Goal: Task Accomplishment & Management: Manage account settings

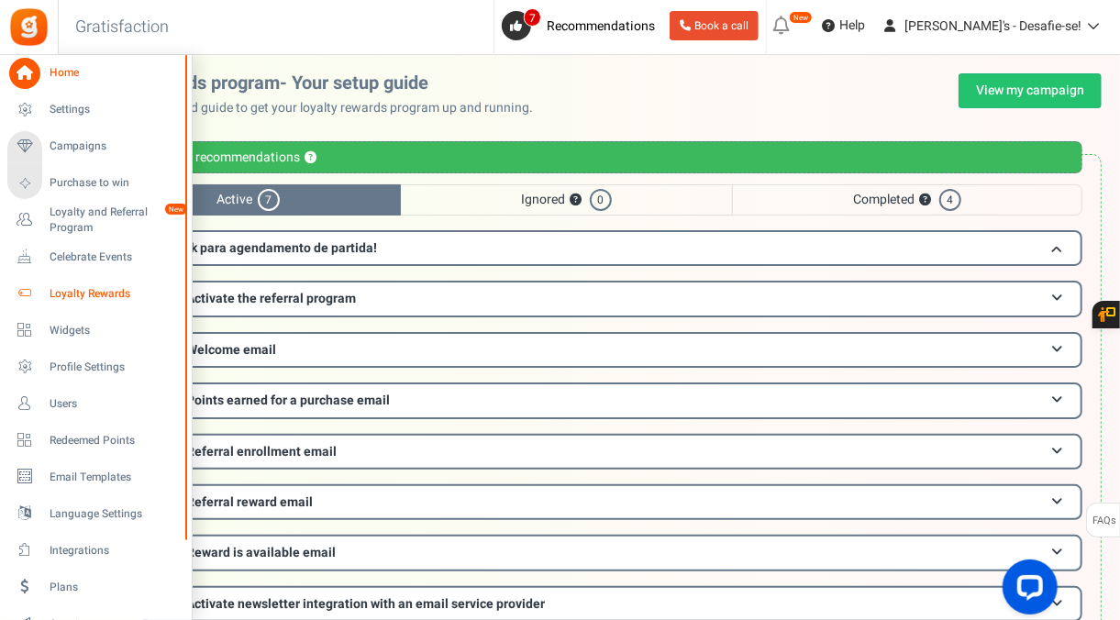
click at [84, 295] on span "Loyalty Rewards" at bounding box center [114, 294] width 128 height 16
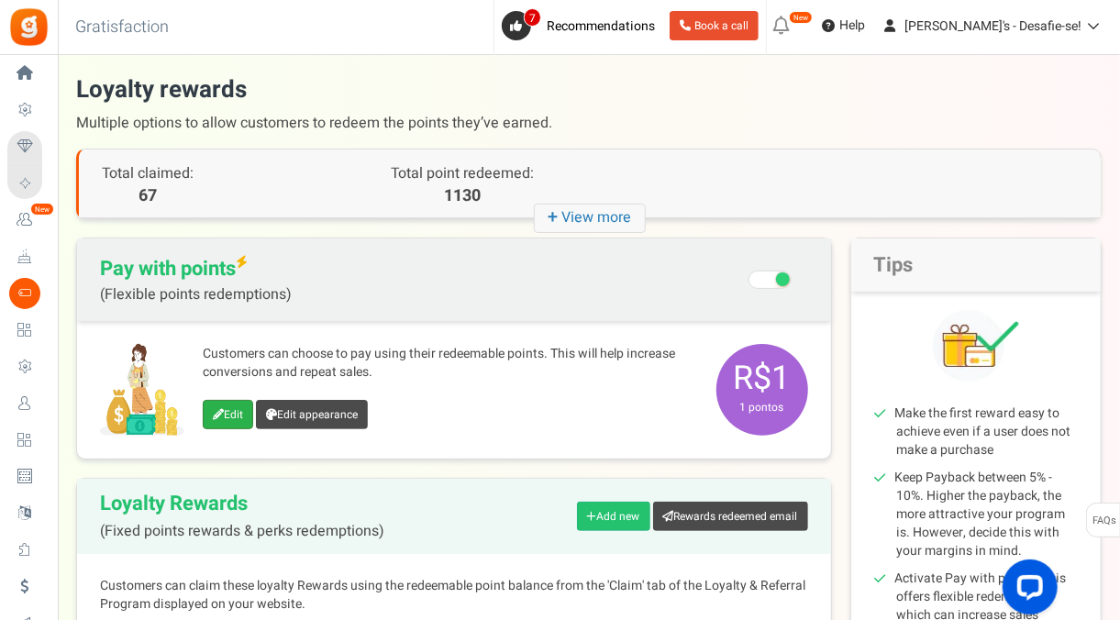
click at [222, 406] on link "Edit" at bounding box center [228, 414] width 50 height 29
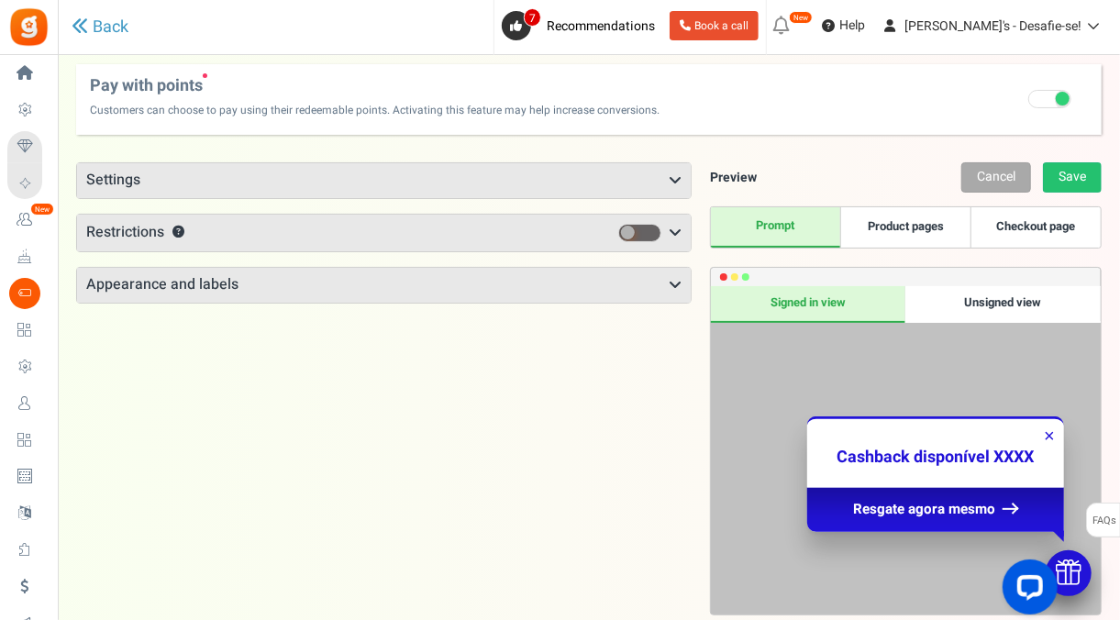
click at [344, 287] on h3 "Appearance and labels" at bounding box center [384, 285] width 614 height 35
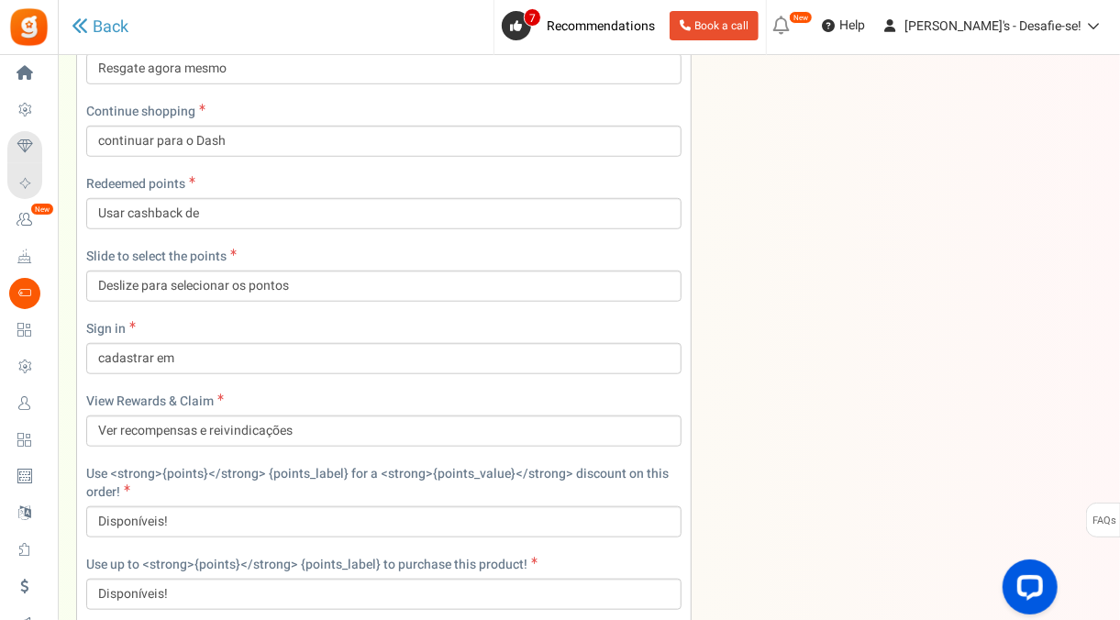
scroll to position [539, 0]
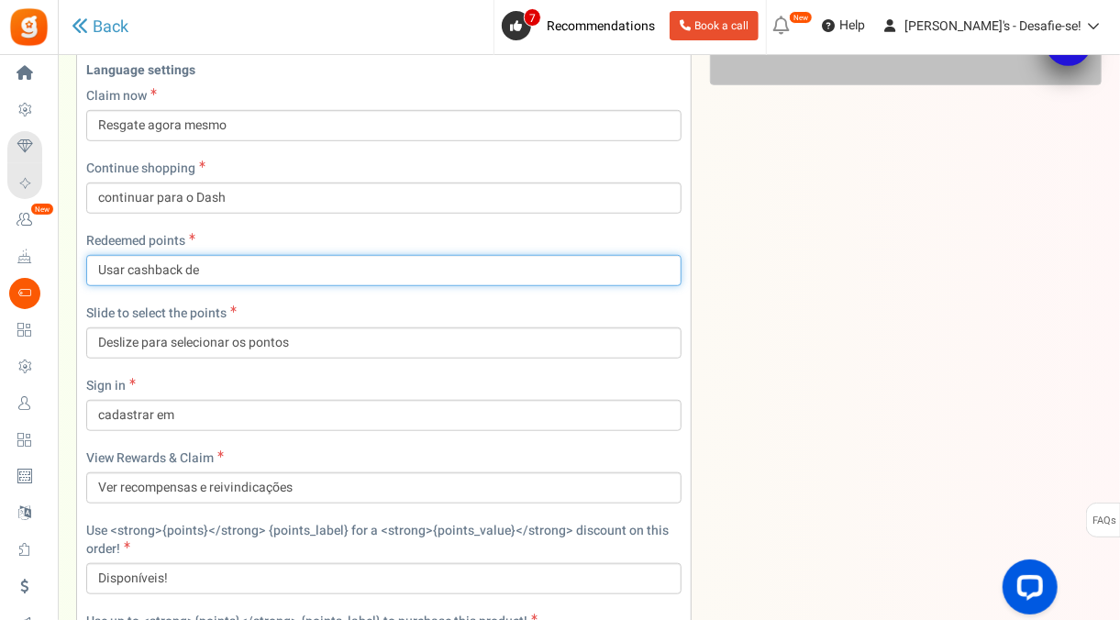
drag, startPoint x: 228, startPoint y: 262, endPoint x: 87, endPoint y: 267, distance: 141.4
click at [87, 267] on input "Usar cashback de" at bounding box center [383, 270] width 595 height 31
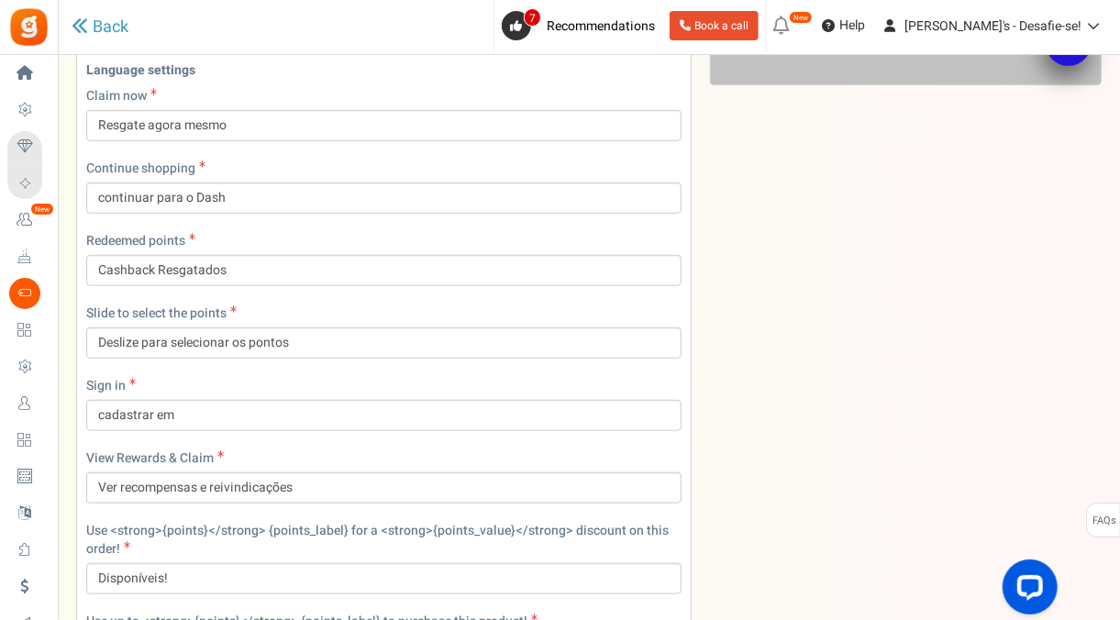
click at [285, 319] on div "Slide to select the points Deslize para selecionar os pontos" at bounding box center [383, 332] width 595 height 54
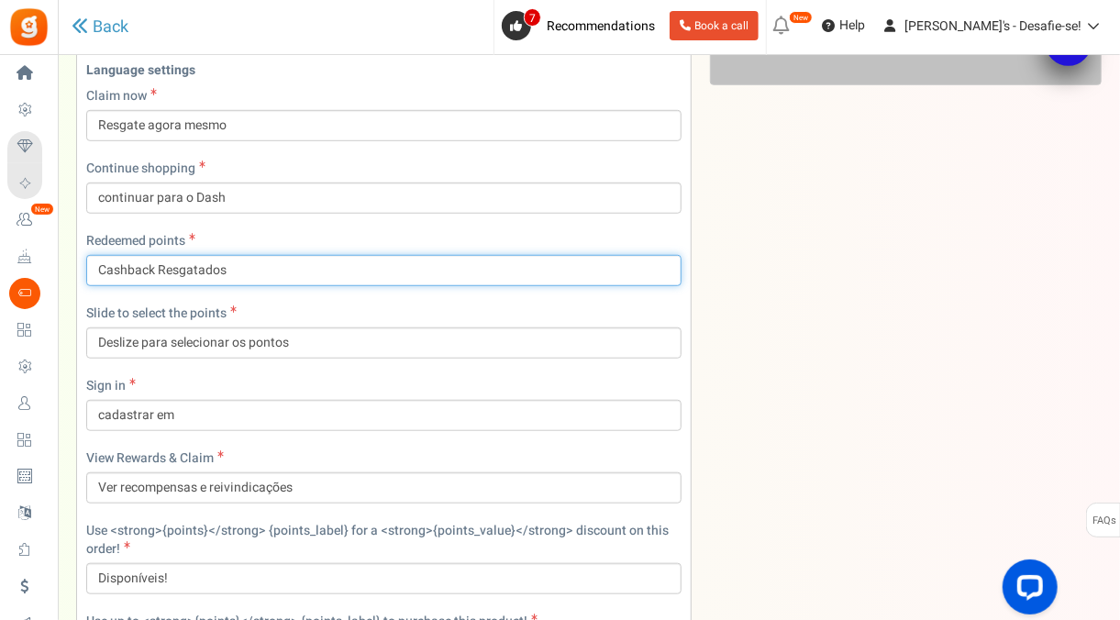
click at [263, 272] on input "Cashback Resgatados" at bounding box center [383, 270] width 595 height 31
type input "Cashback Resgatado"
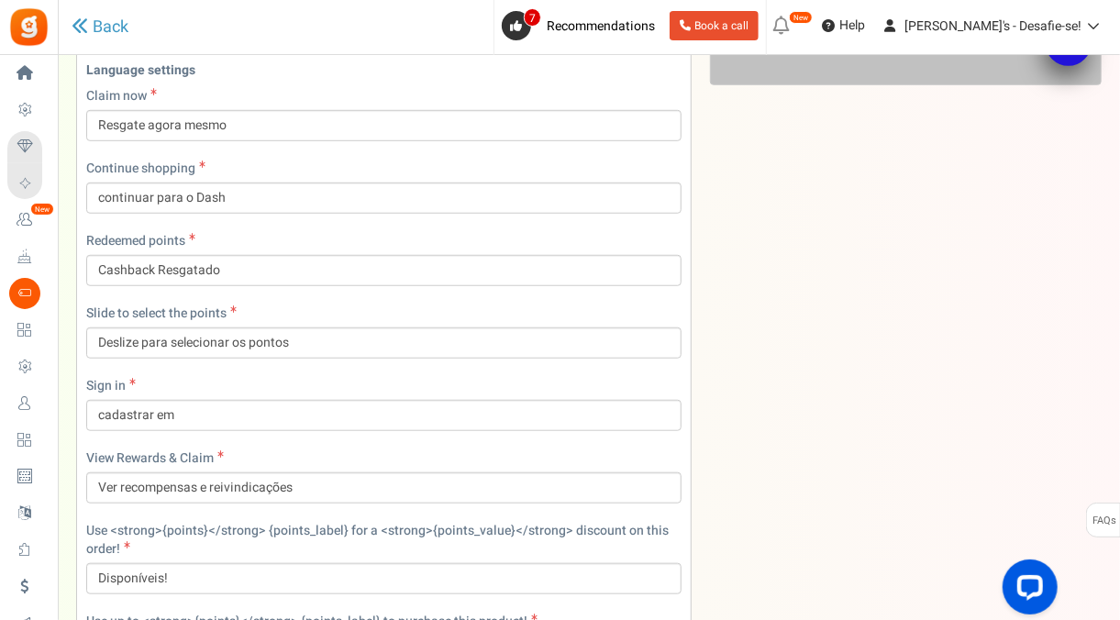
click at [300, 290] on div "Language settings Claim now Resgate agora mesmo Continue shopping continuar par…" at bounding box center [383, 405] width 623 height 703
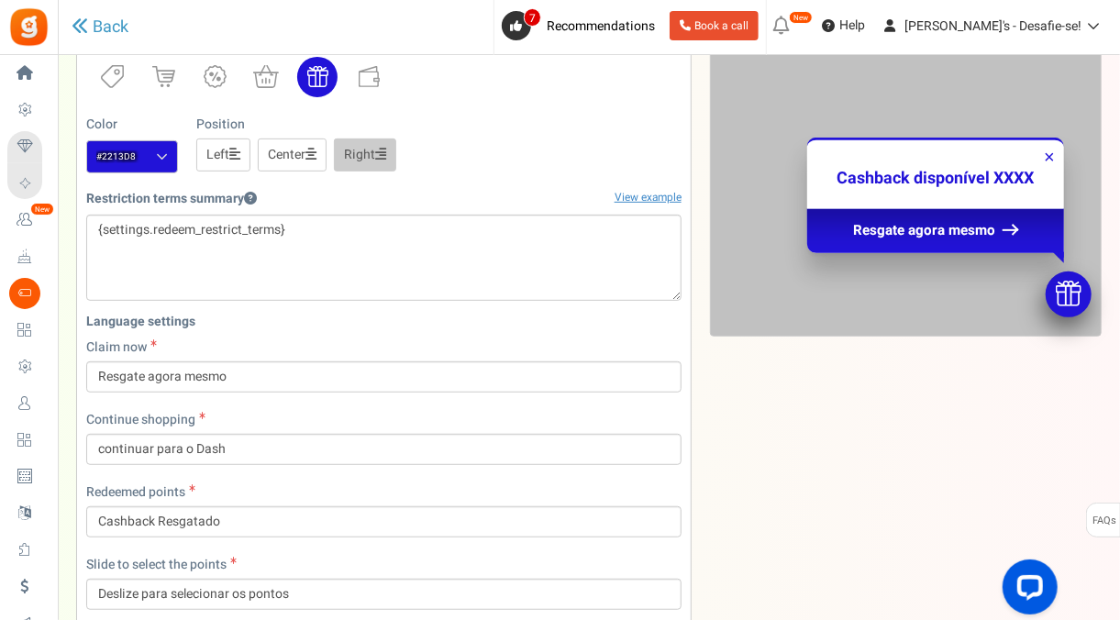
scroll to position [0, 0]
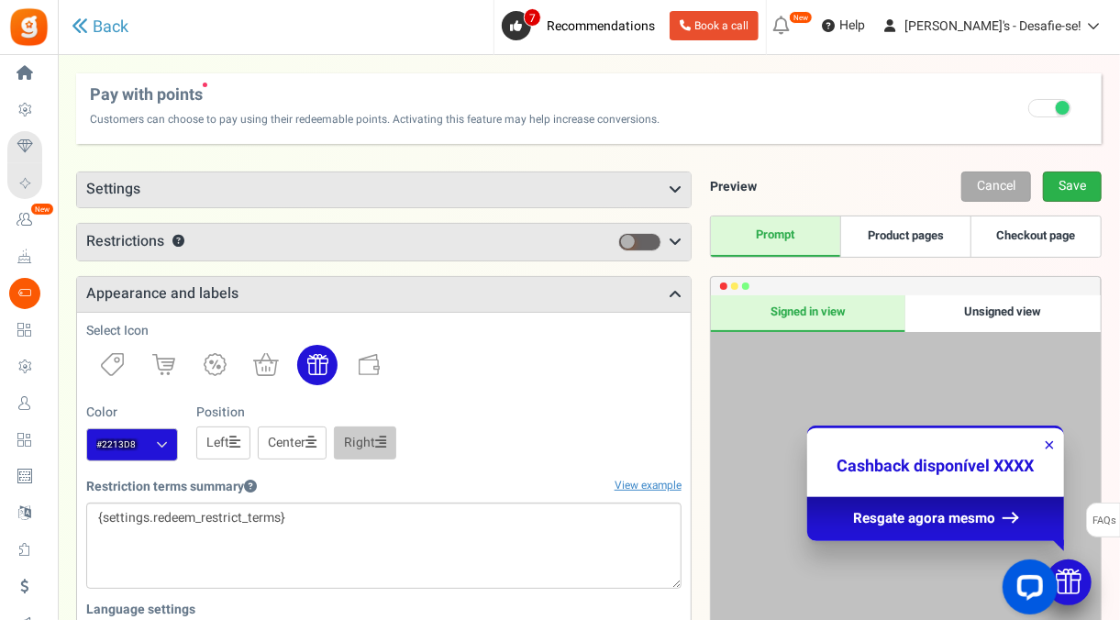
click at [1057, 182] on link "Save" at bounding box center [1072, 187] width 59 height 30
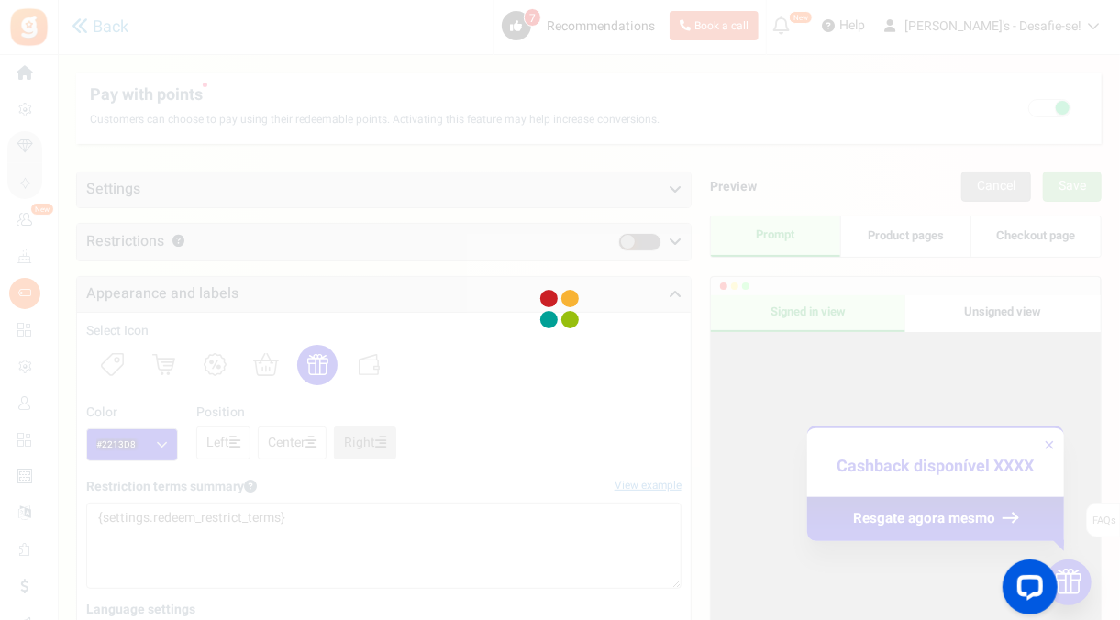
scroll to position [61, 0]
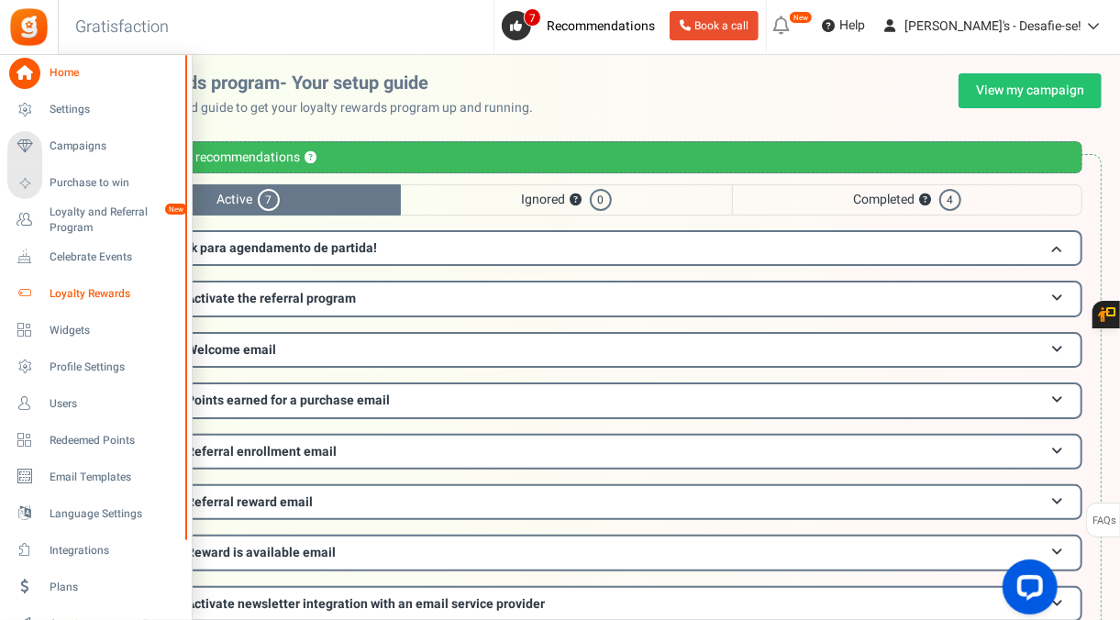
click at [113, 286] on span "Loyalty Rewards" at bounding box center [114, 294] width 128 height 16
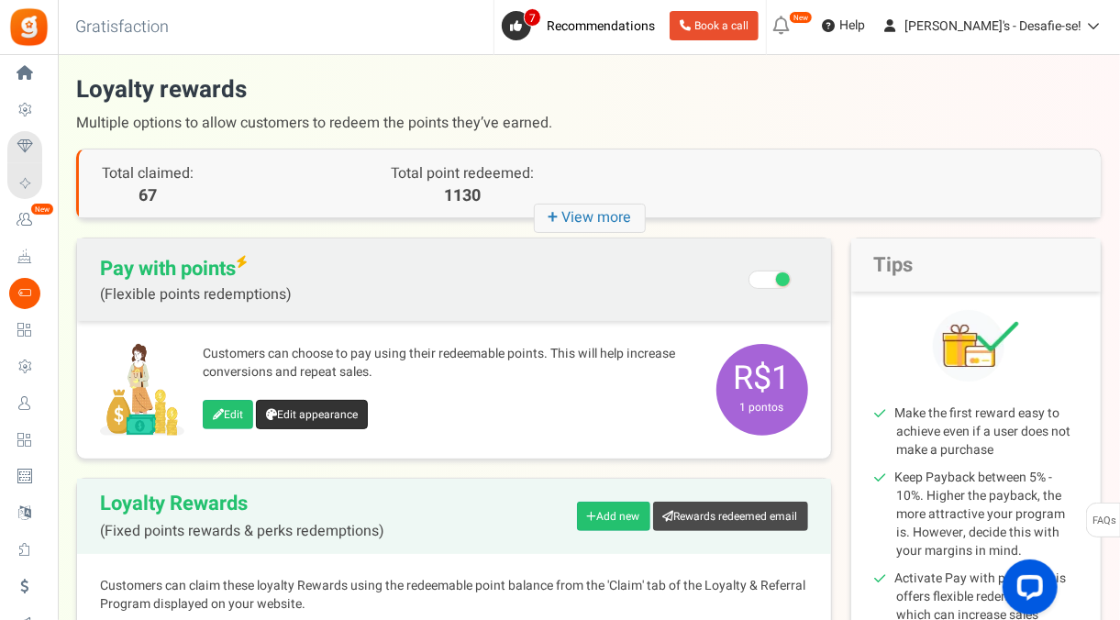
click at [304, 415] on link "Edit appearance" at bounding box center [312, 414] width 112 height 29
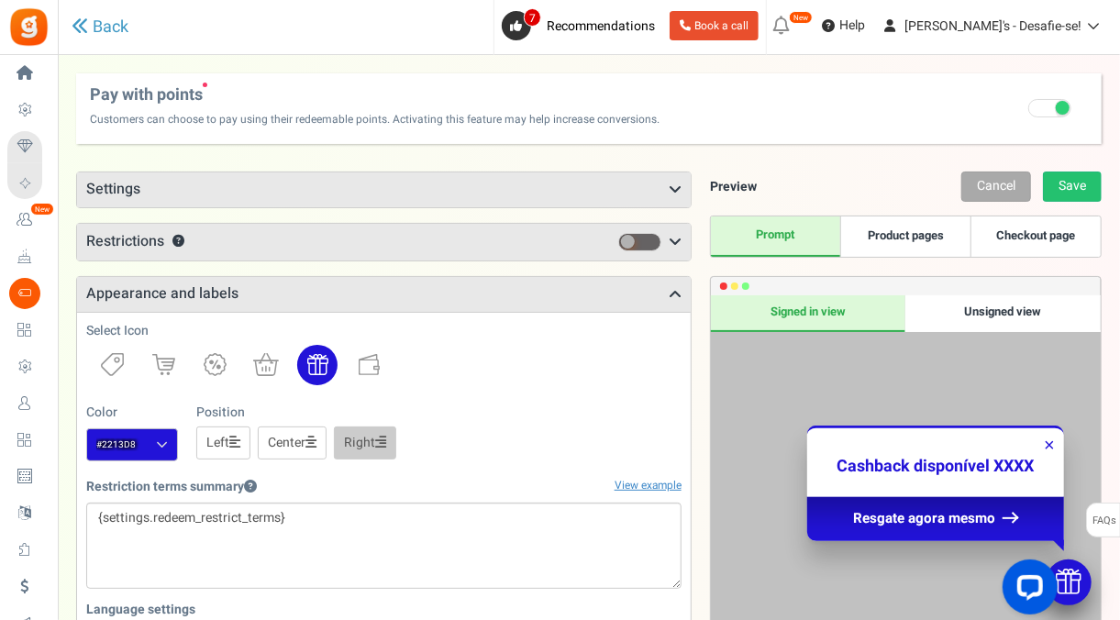
click at [312, 244] on h3 "Restrictions ?" at bounding box center [384, 242] width 614 height 37
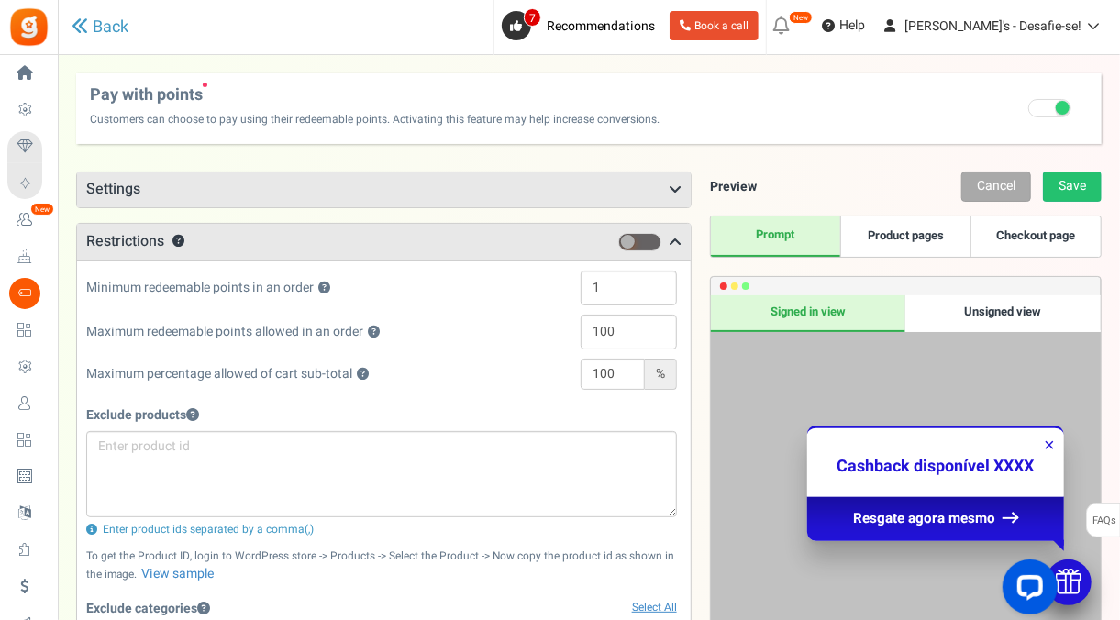
click at [276, 200] on h3 "Settings" at bounding box center [384, 189] width 614 height 35
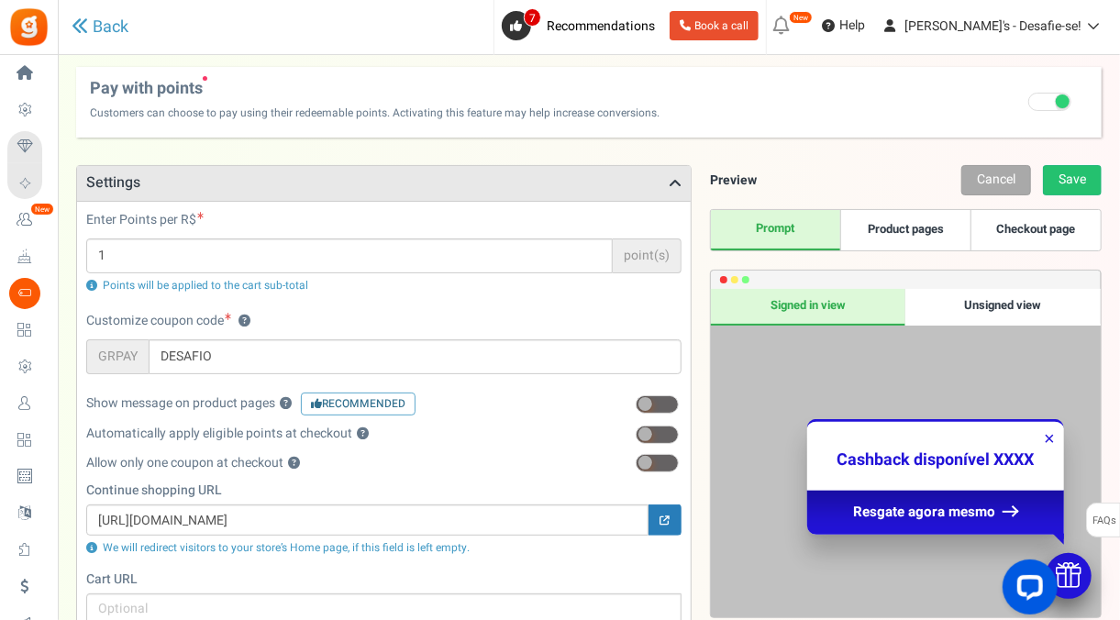
scroll to position [4, 0]
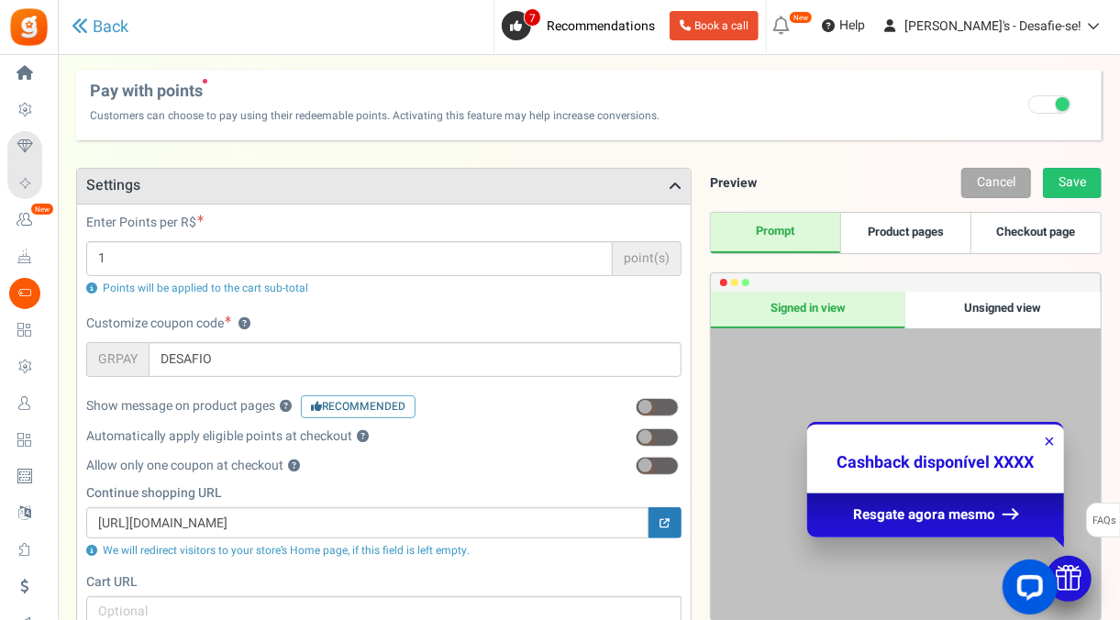
click at [939, 310] on div "Unsigned view" at bounding box center [1003, 310] width 195 height 37
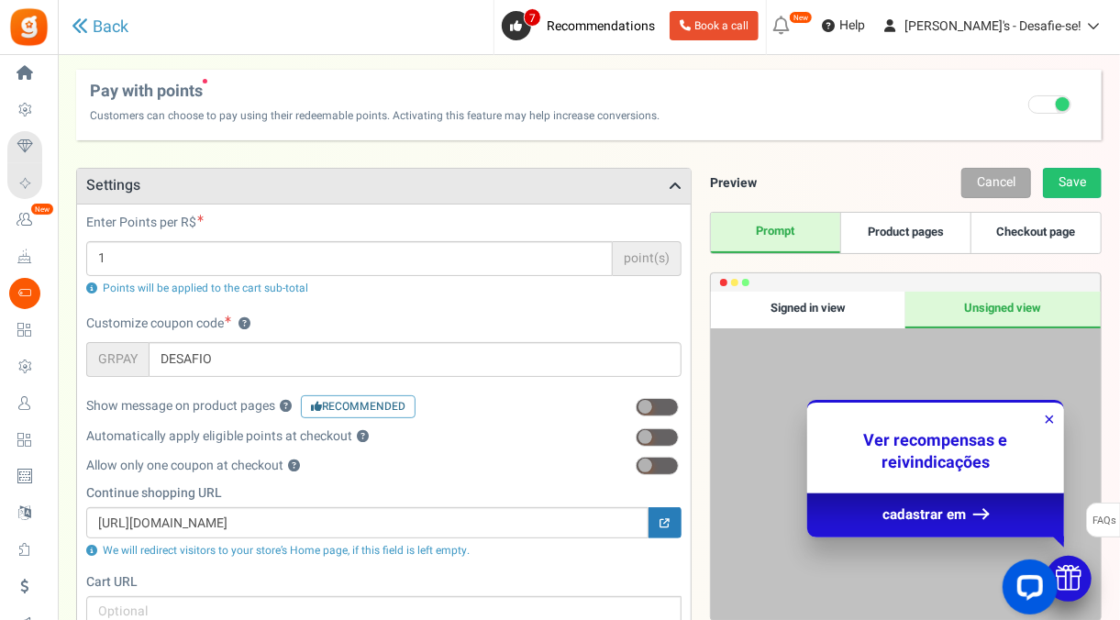
click at [887, 236] on link "Product pages" at bounding box center [905, 233] width 130 height 40
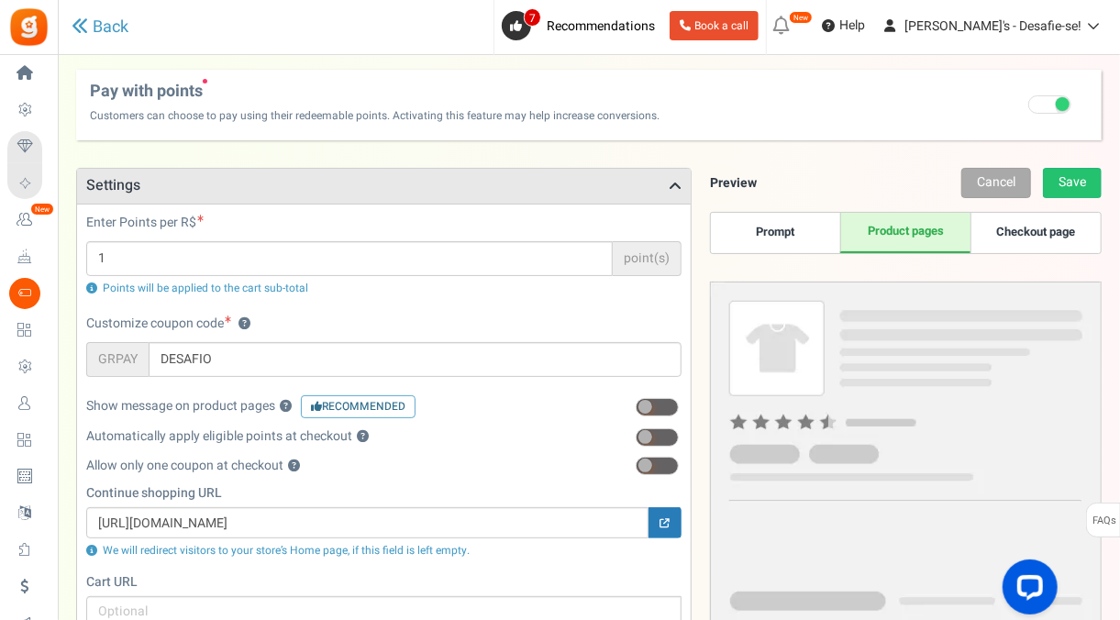
click at [1008, 248] on link "Checkout page" at bounding box center [1036, 233] width 130 height 40
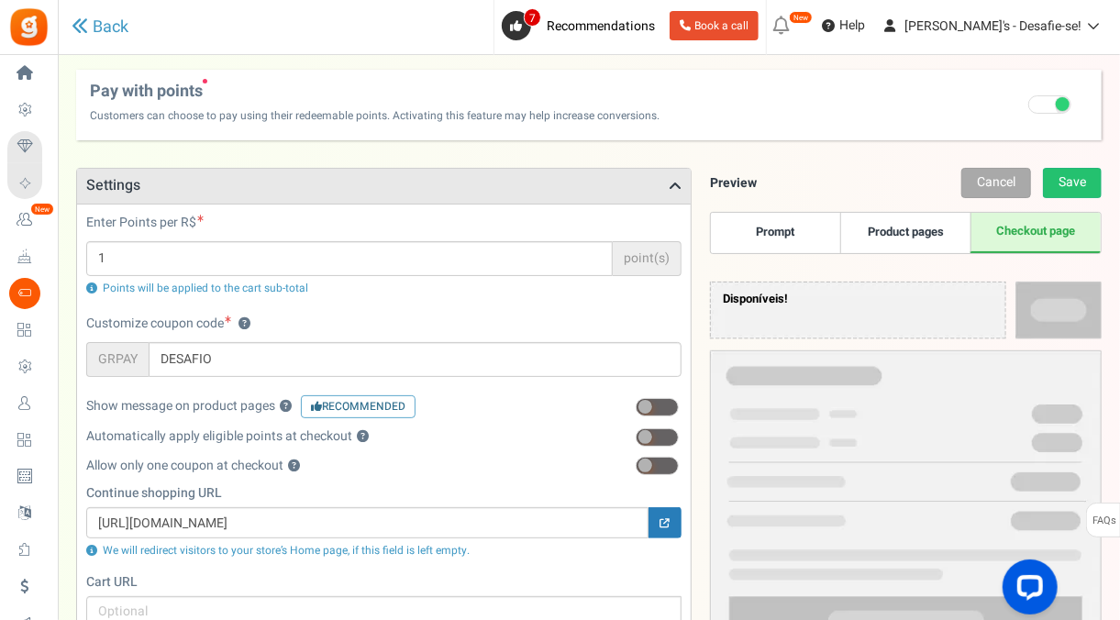
click at [920, 229] on link "Product pages" at bounding box center [905, 233] width 130 height 40
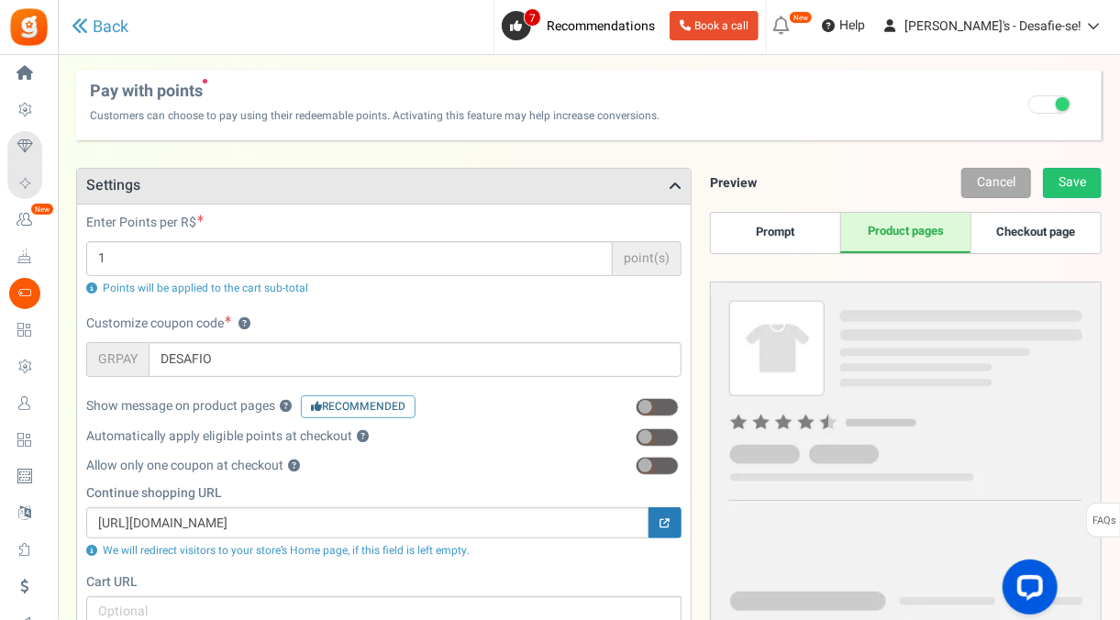
click at [805, 229] on link "Prompt" at bounding box center [776, 233] width 130 height 40
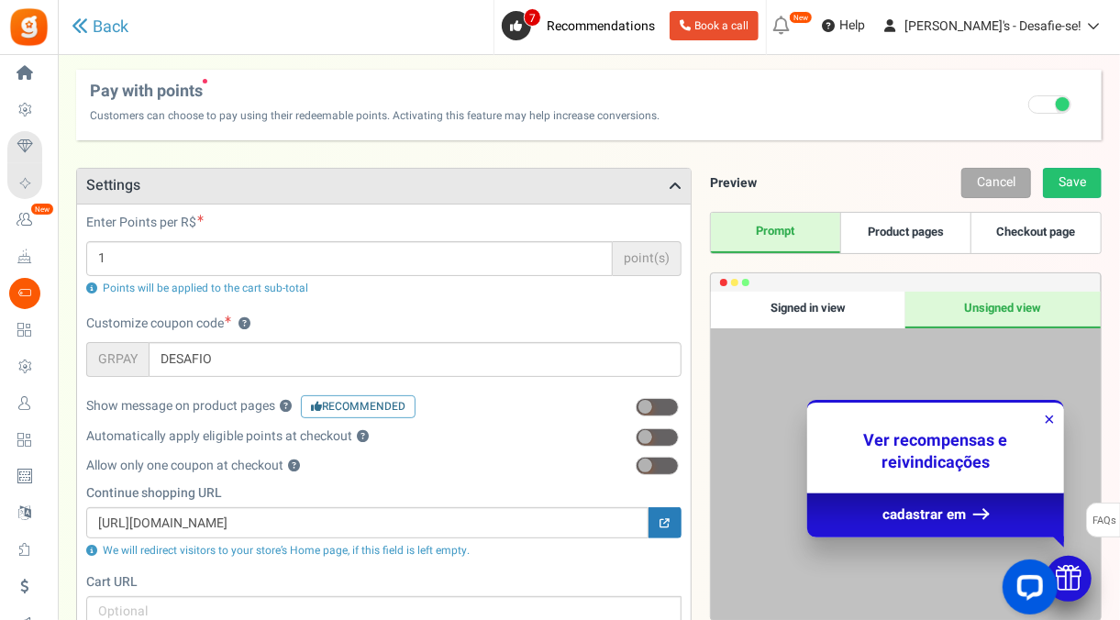
click at [869, 301] on div "Signed in view" at bounding box center [808, 310] width 195 height 37
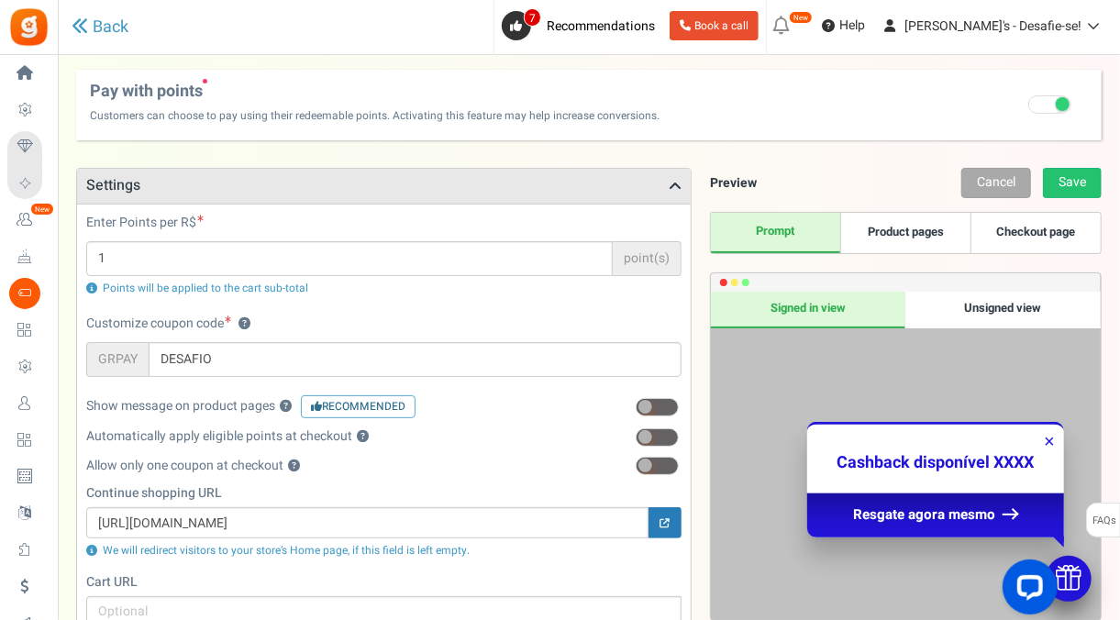
click at [942, 318] on div "Unsigned view" at bounding box center [1003, 310] width 195 height 37
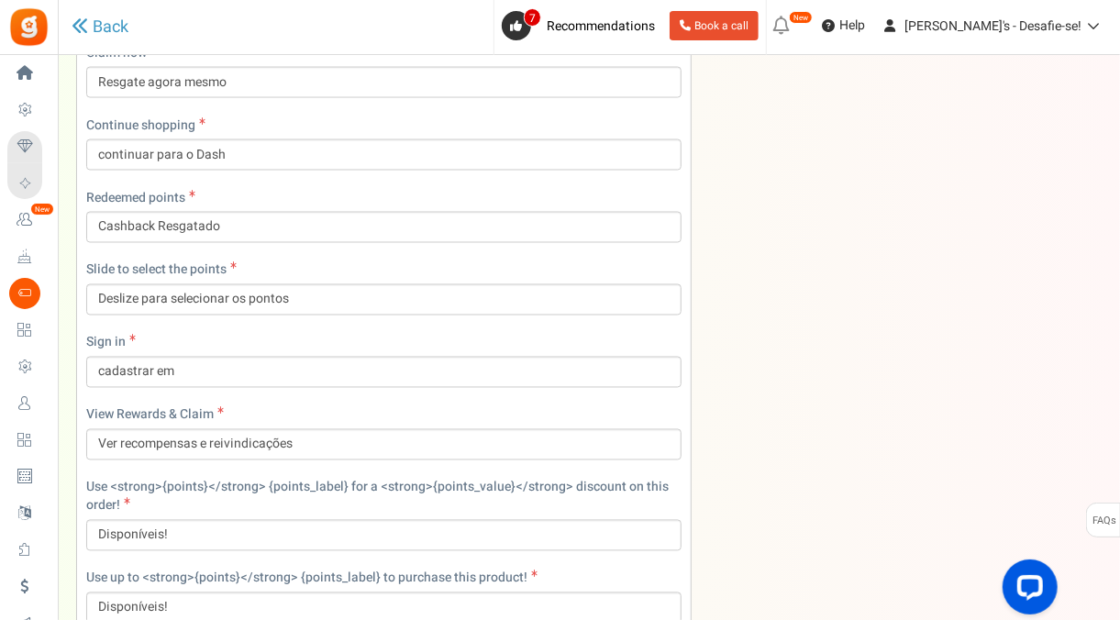
scroll to position [1469, 0]
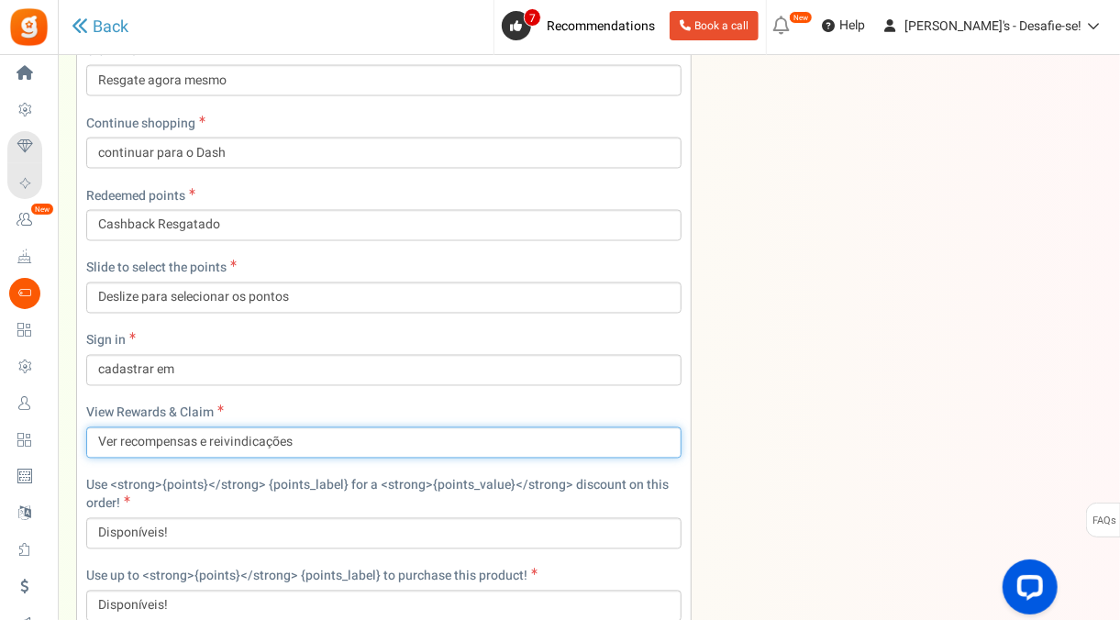
click at [319, 430] on input "Ver recompensas e reivindicações" at bounding box center [383, 443] width 595 height 31
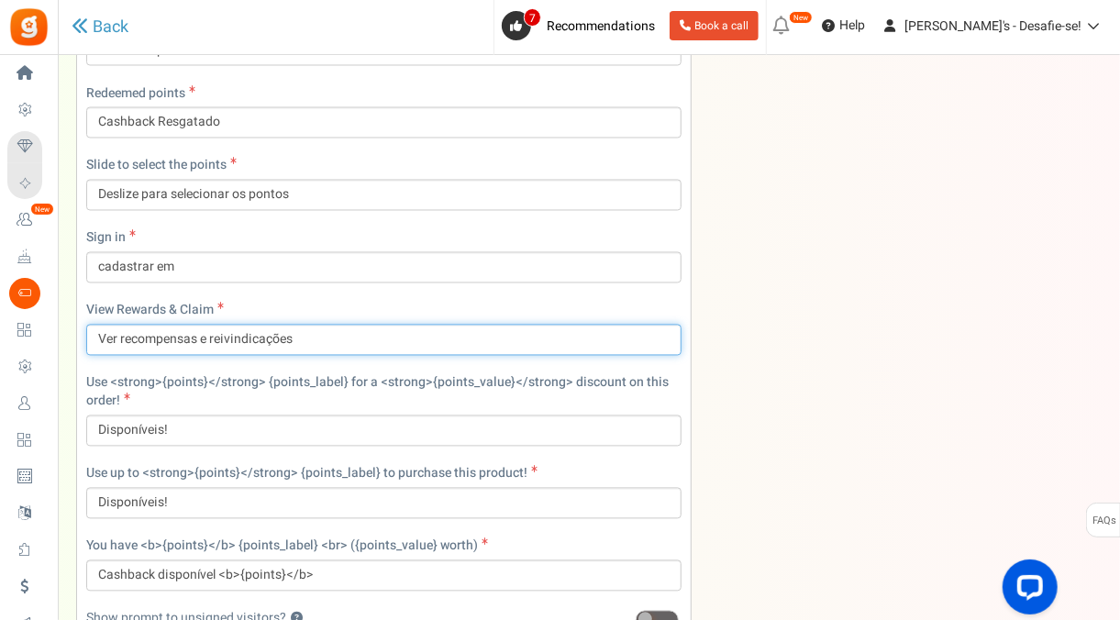
scroll to position [1551, 0]
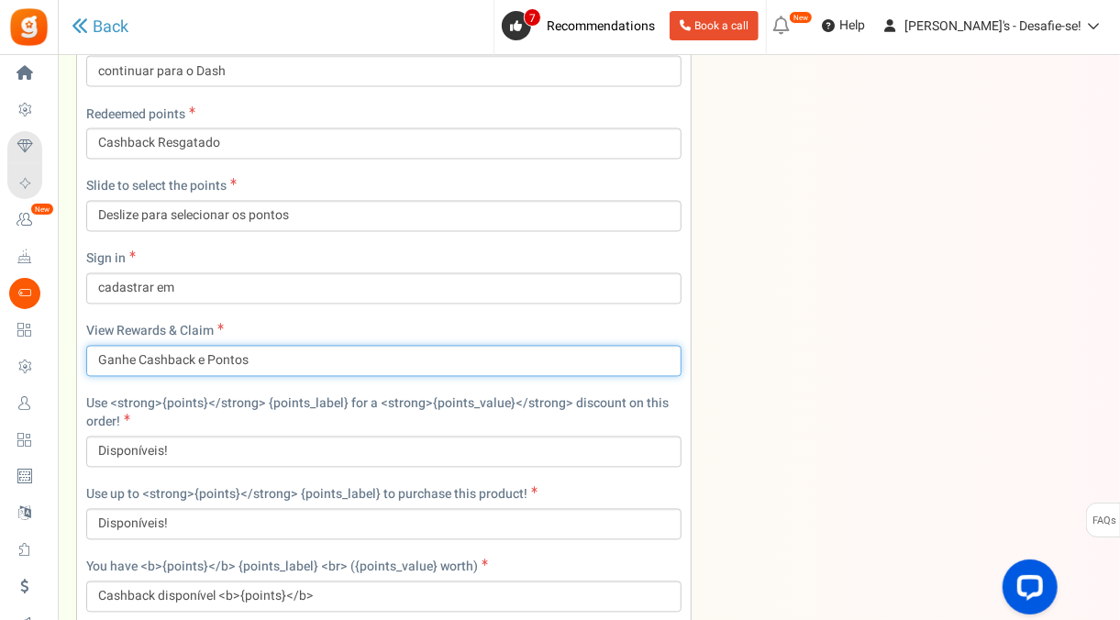
type input "Ganhe Cashback e Pontos"
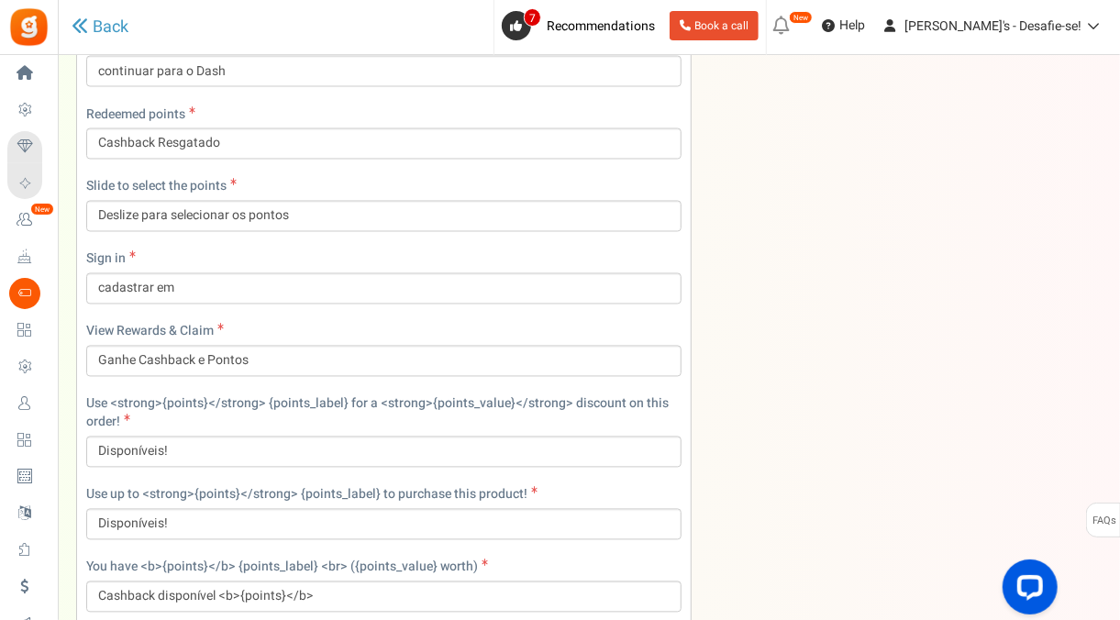
click at [370, 424] on label "Use <strong>{points}</strong> {points_label} for a <strong>{points_value}</stro…" at bounding box center [383, 413] width 595 height 37
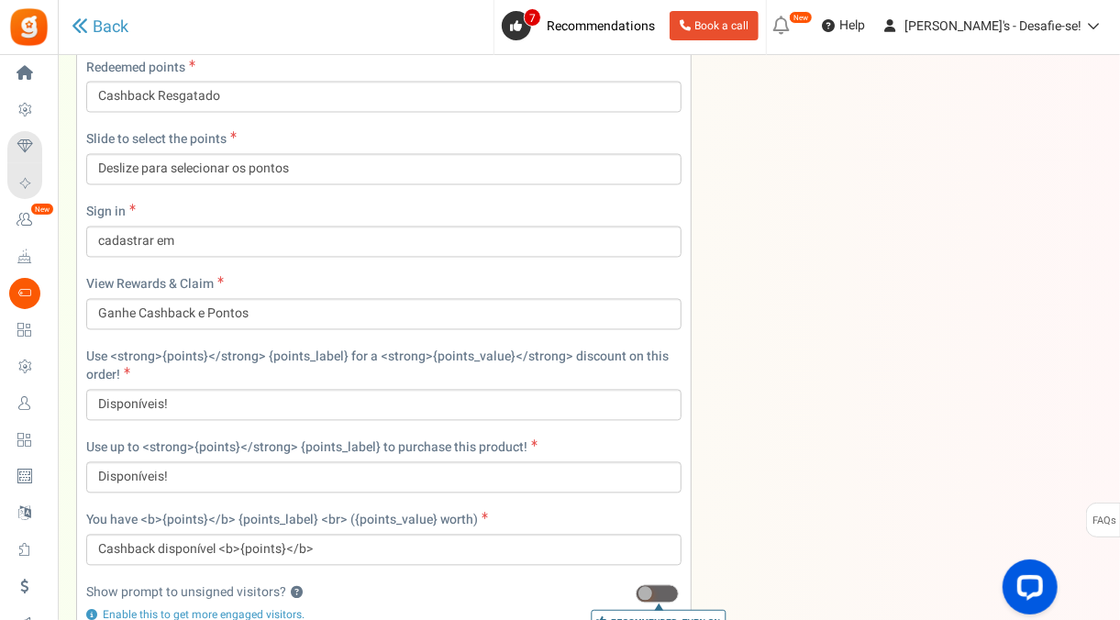
scroll to position [1828, 0]
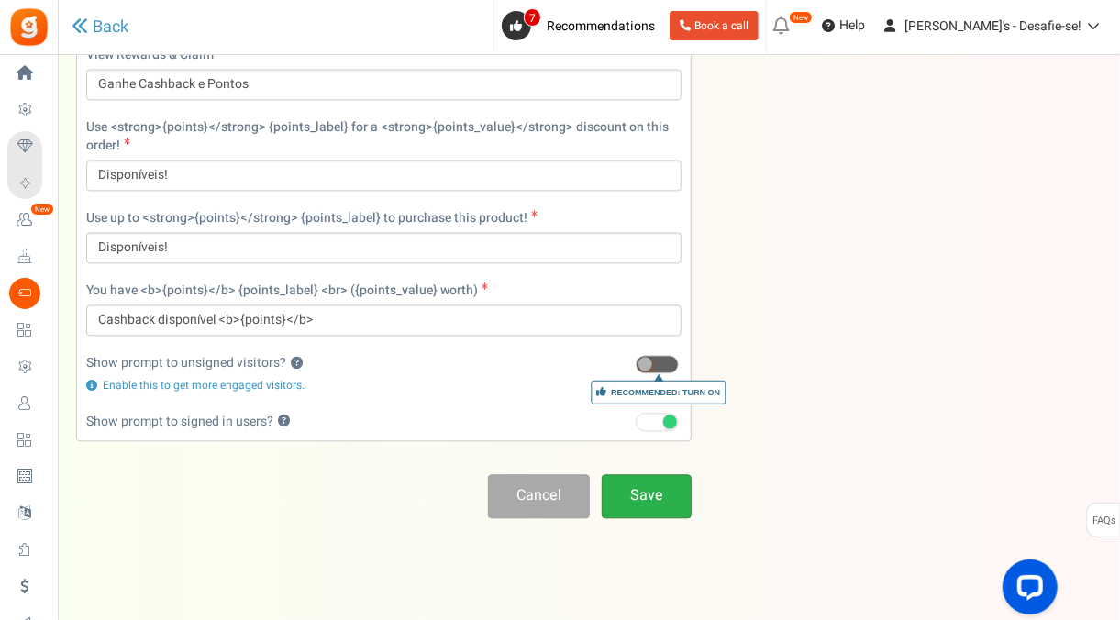
click at [654, 477] on link "Save" at bounding box center [647, 495] width 90 height 43
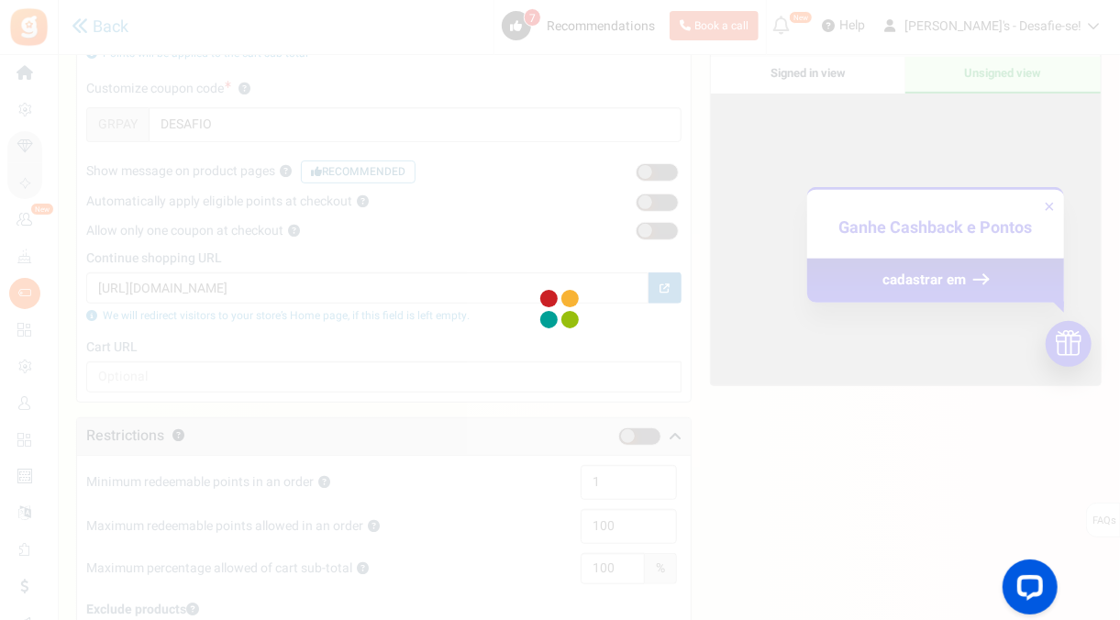
scroll to position [61, 0]
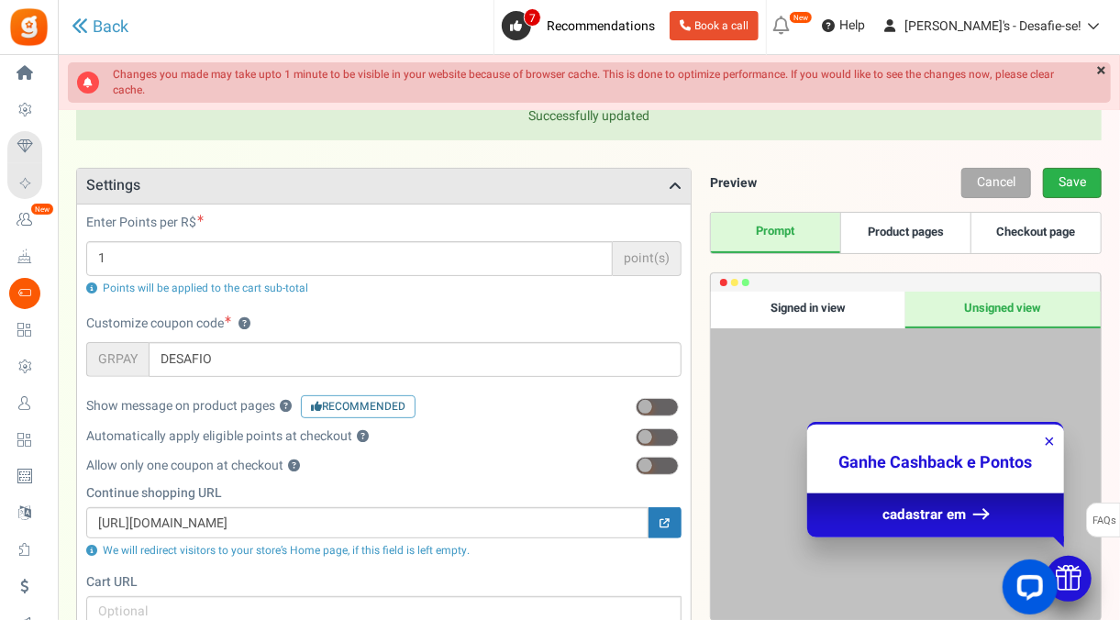
click at [1075, 176] on link "Save" at bounding box center [1072, 183] width 59 height 30
